Goal: Task Accomplishment & Management: Complete application form

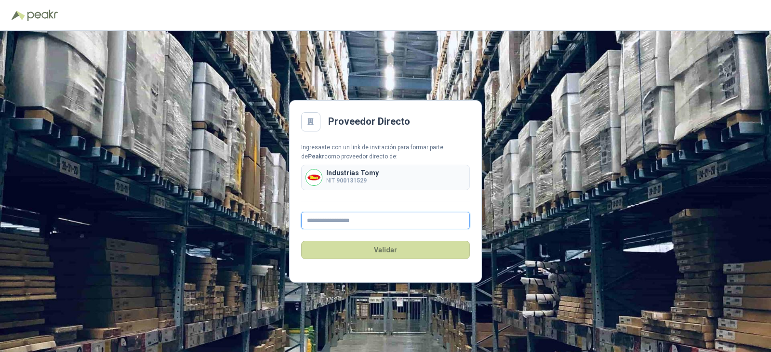
click at [320, 222] on input "text" at bounding box center [385, 220] width 169 height 17
click at [377, 219] on input "text" at bounding box center [385, 220] width 169 height 17
click at [353, 176] on p "Industrias Tomy" at bounding box center [352, 173] width 53 height 7
click at [368, 223] on input "text" at bounding box center [385, 220] width 169 height 17
click at [344, 171] on p "Industrias Tomy" at bounding box center [352, 173] width 53 height 7
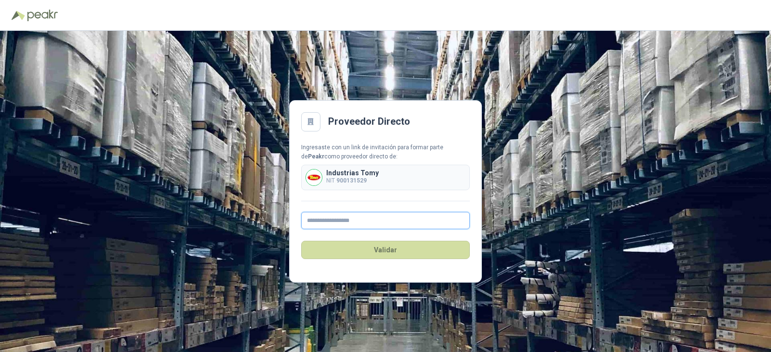
click at [363, 225] on input "text" at bounding box center [385, 220] width 169 height 17
type input "**********"
click at [368, 248] on button "Validar" at bounding box center [385, 250] width 169 height 18
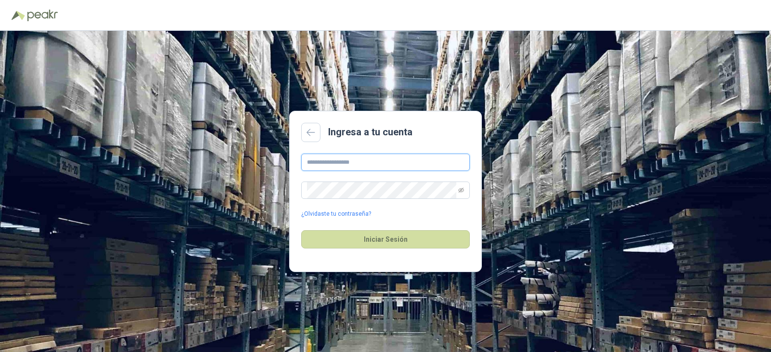
click at [417, 162] on input "text" at bounding box center [385, 162] width 169 height 17
type input "**********"
click at [308, 127] on link at bounding box center [310, 132] width 19 height 19
